Goal: Check status: Check status

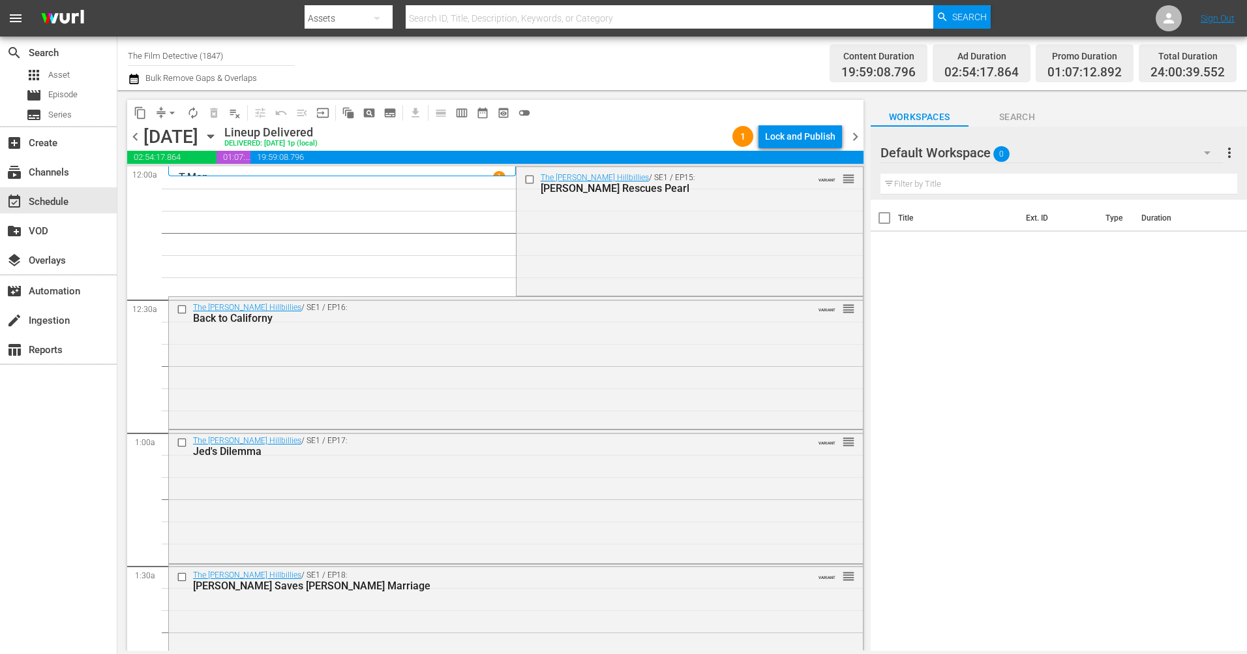
click at [218, 136] on icon "button" at bounding box center [211, 136] width 14 height 14
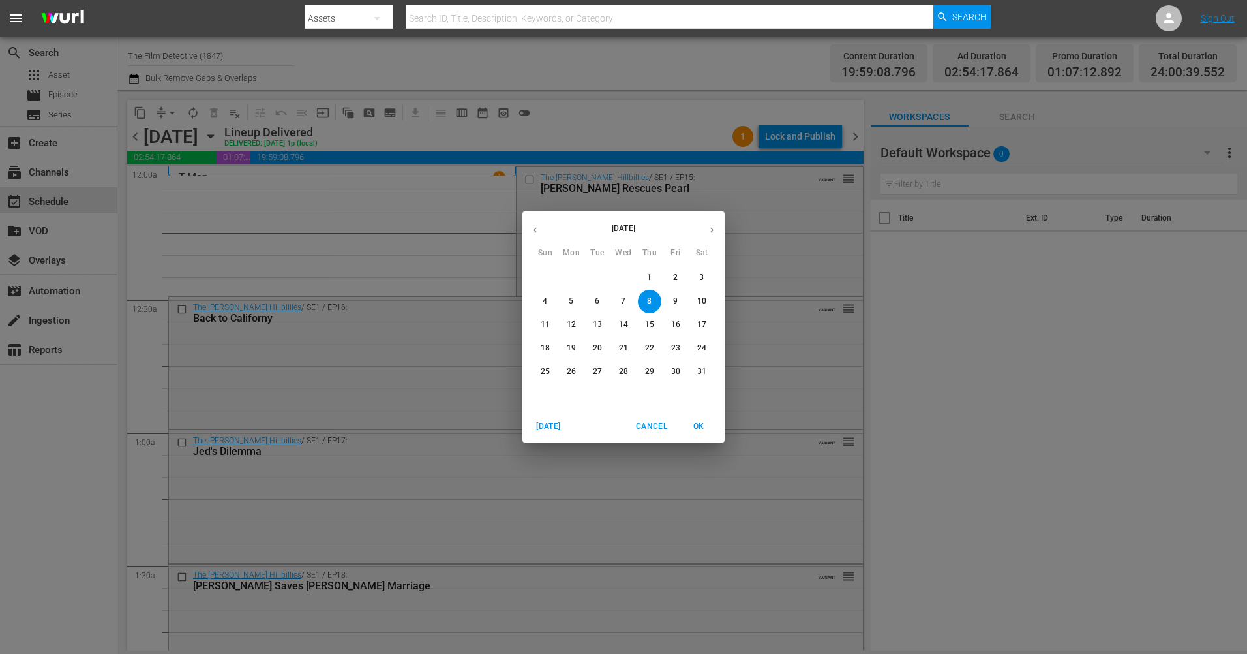
click at [713, 224] on button "button" at bounding box center [711, 229] width 25 height 25
click at [714, 224] on button "button" at bounding box center [711, 229] width 25 height 25
click at [715, 224] on button "button" at bounding box center [711, 229] width 25 height 25
click at [716, 225] on icon "button" at bounding box center [712, 230] width 10 height 10
click at [677, 301] on p "12" at bounding box center [675, 301] width 9 height 11
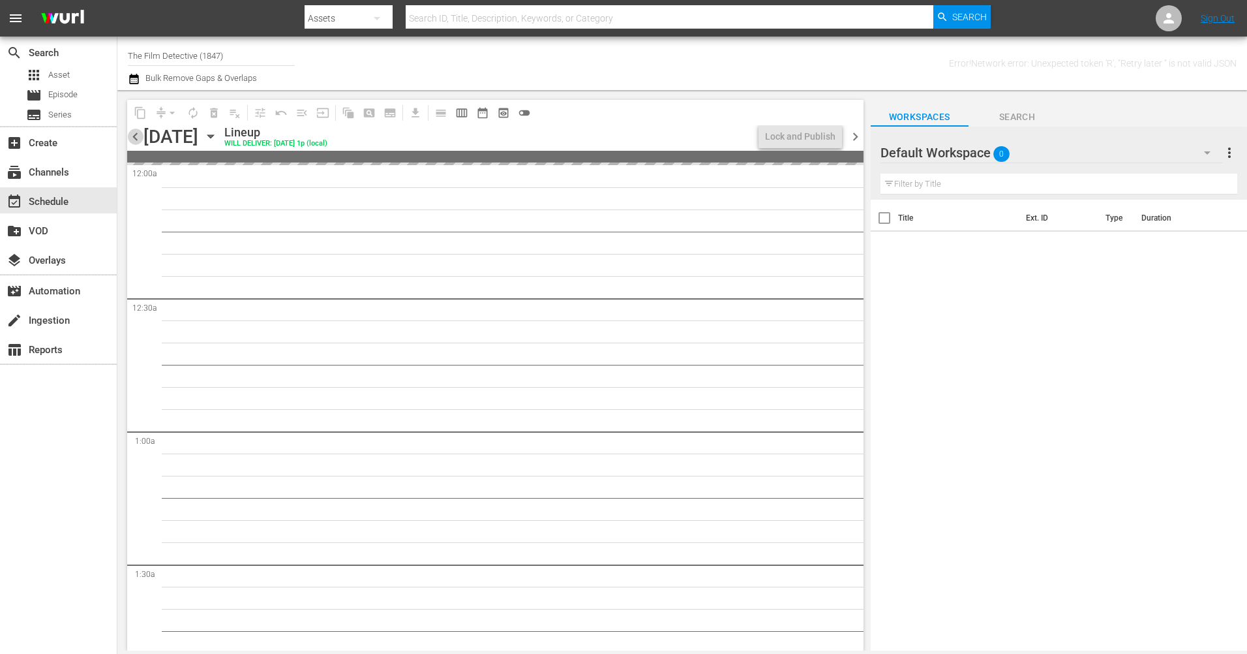
click at [138, 142] on span "chevron_left" at bounding box center [135, 137] width 16 height 16
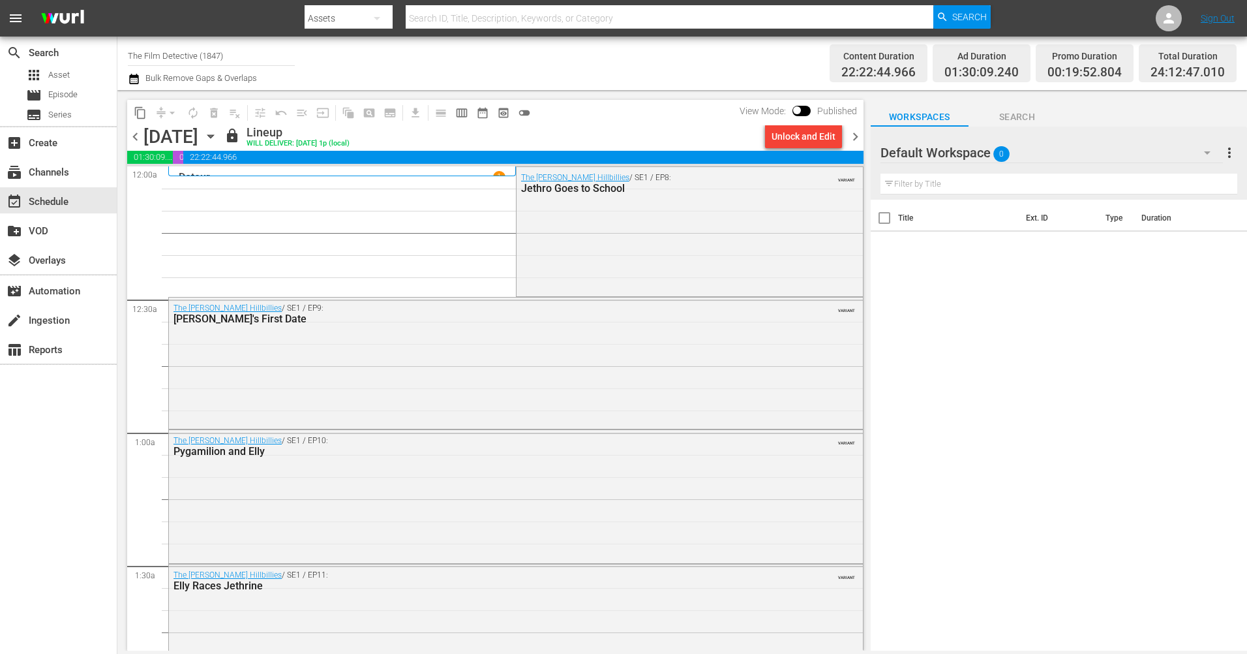
click at [855, 140] on span "chevron_right" at bounding box center [855, 137] width 16 height 16
